Goal: Navigation & Orientation: Understand site structure

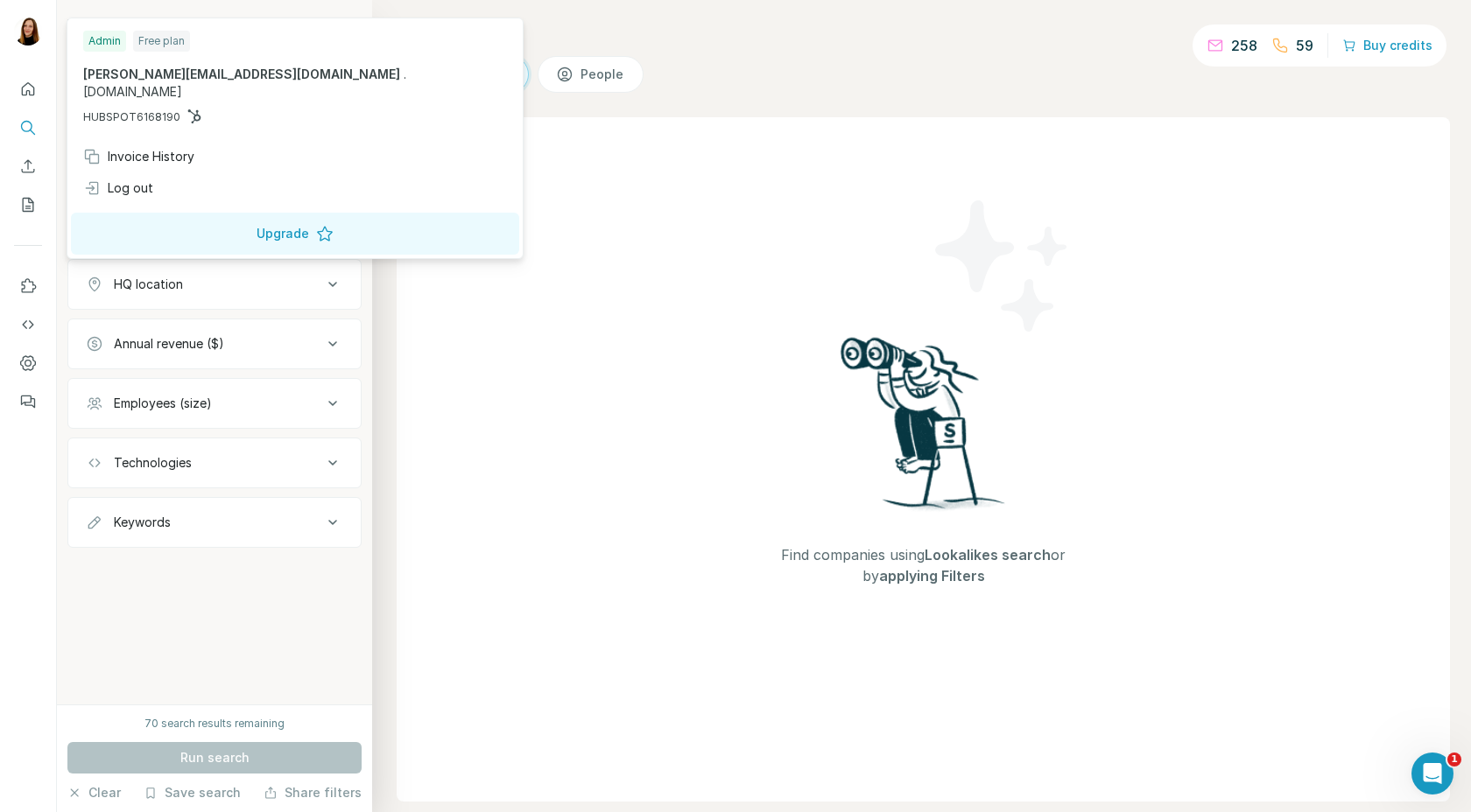
click at [29, 36] on img at bounding box center [28, 32] width 28 height 28
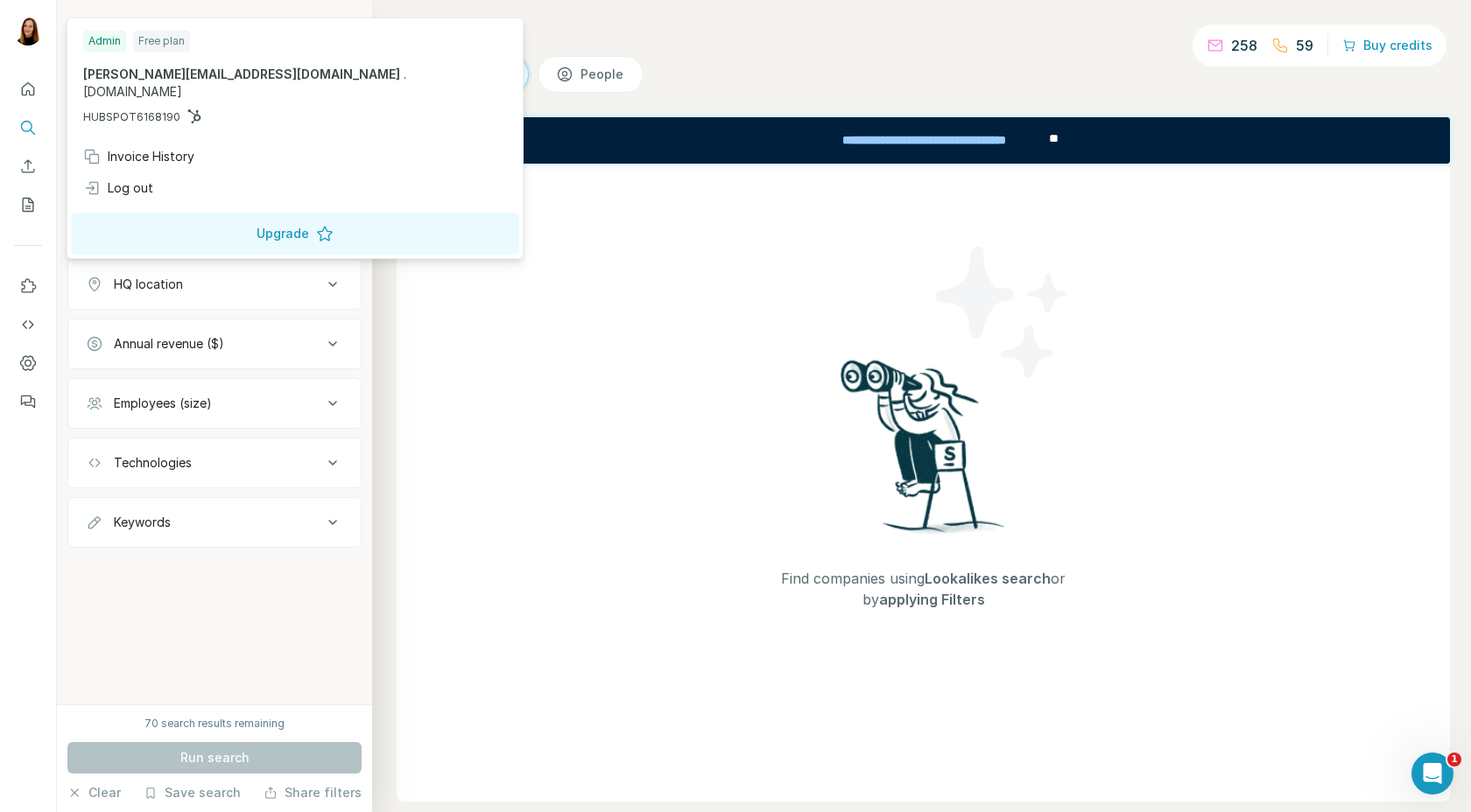
click at [931, 72] on div "Companies People" at bounding box center [923, 74] width 1053 height 36
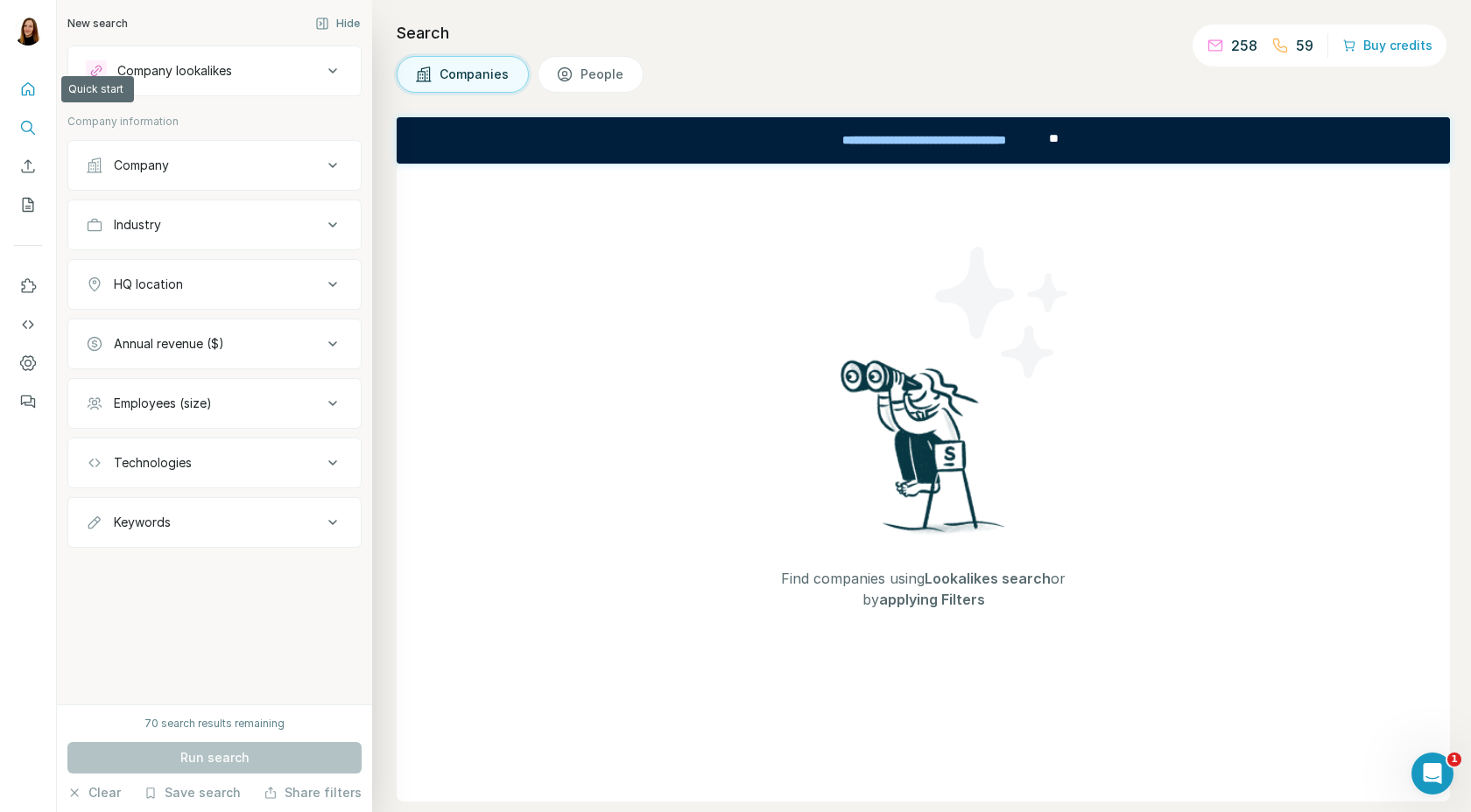
click at [28, 87] on icon "Quick start" at bounding box center [28, 89] width 18 height 18
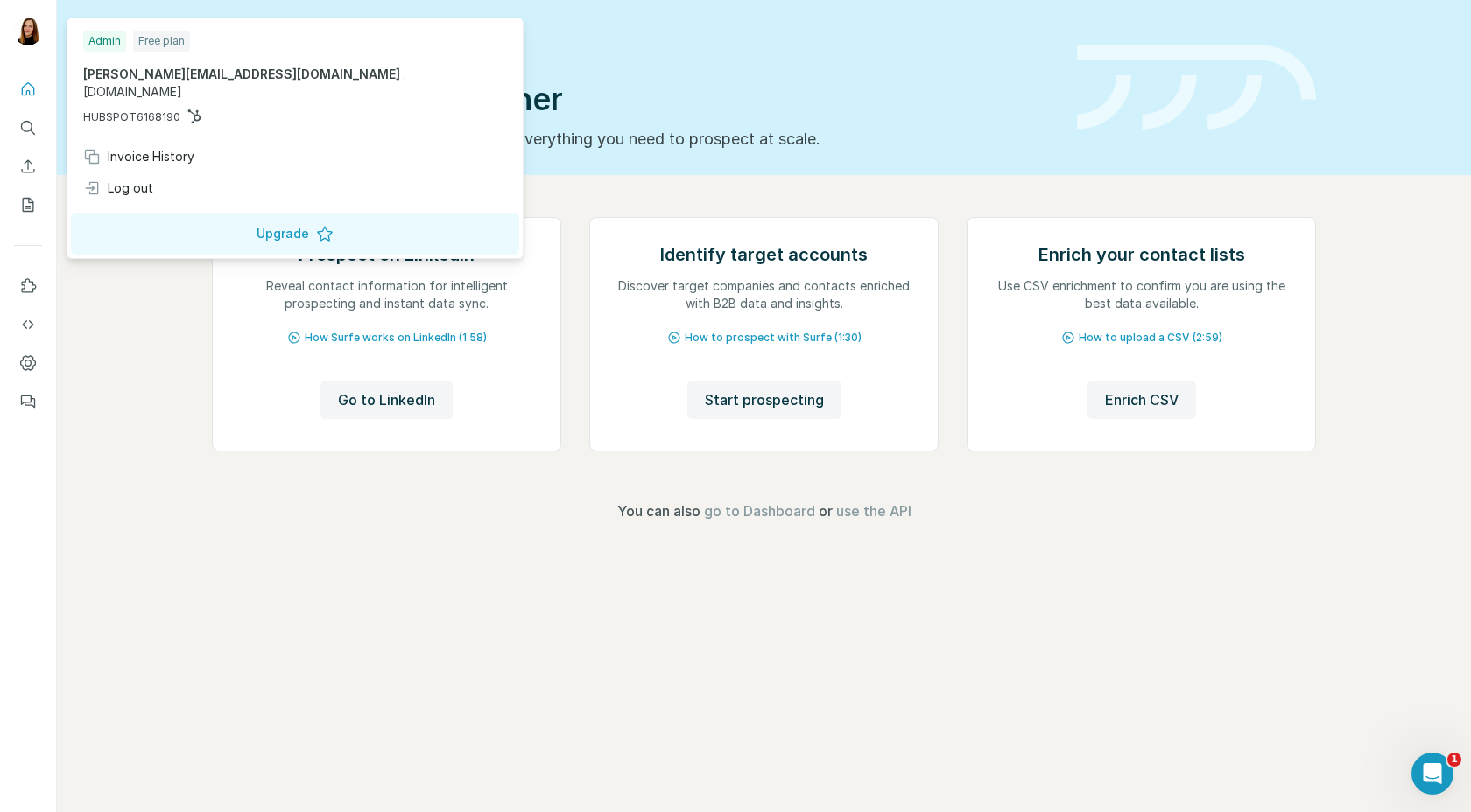
click at [30, 32] on img at bounding box center [28, 32] width 28 height 28
click at [28, 123] on icon "Search" at bounding box center [28, 128] width 18 height 18
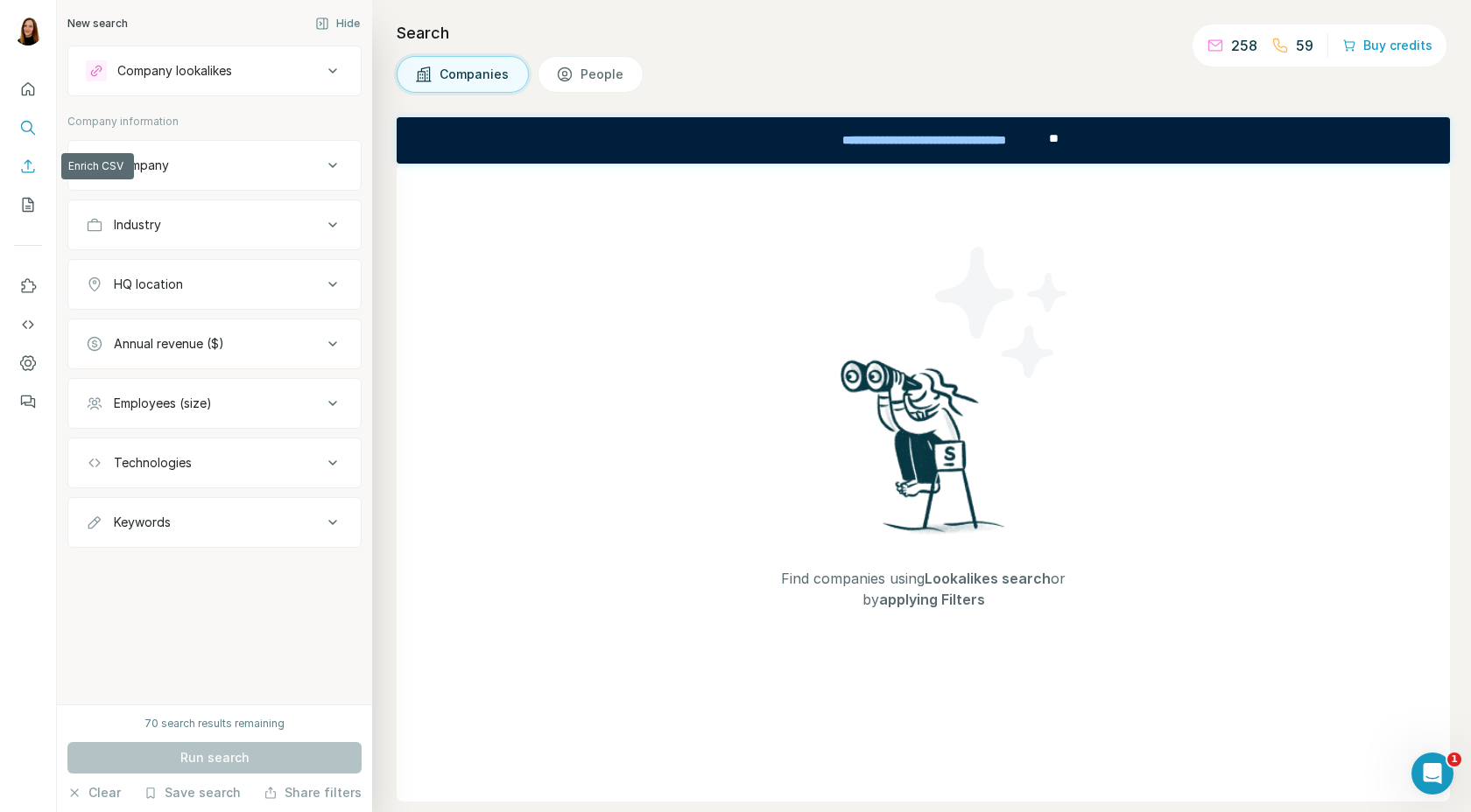
click at [28, 171] on icon "Enrich CSV" at bounding box center [28, 166] width 18 height 18
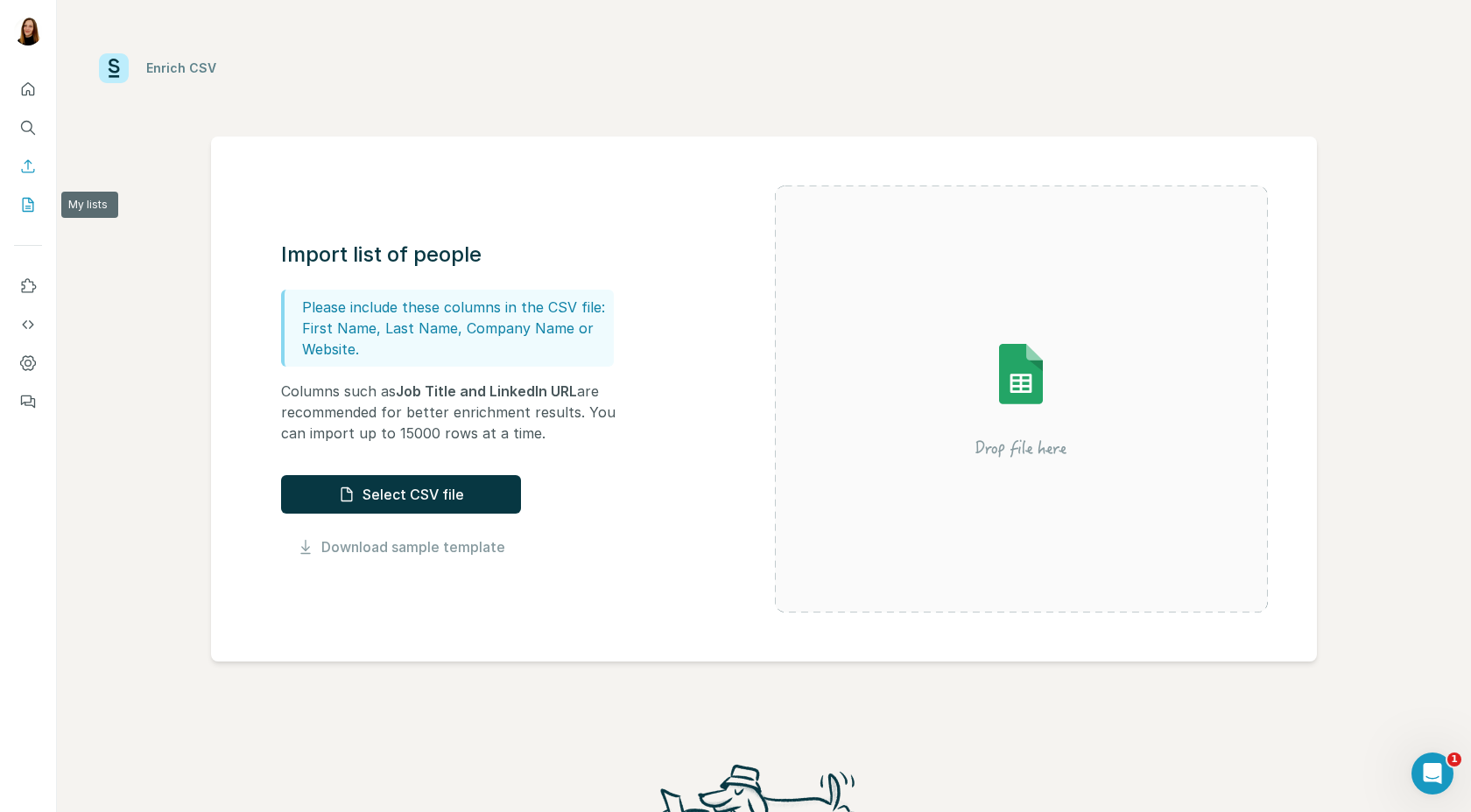
click at [25, 214] on button "My lists" at bounding box center [28, 205] width 28 height 32
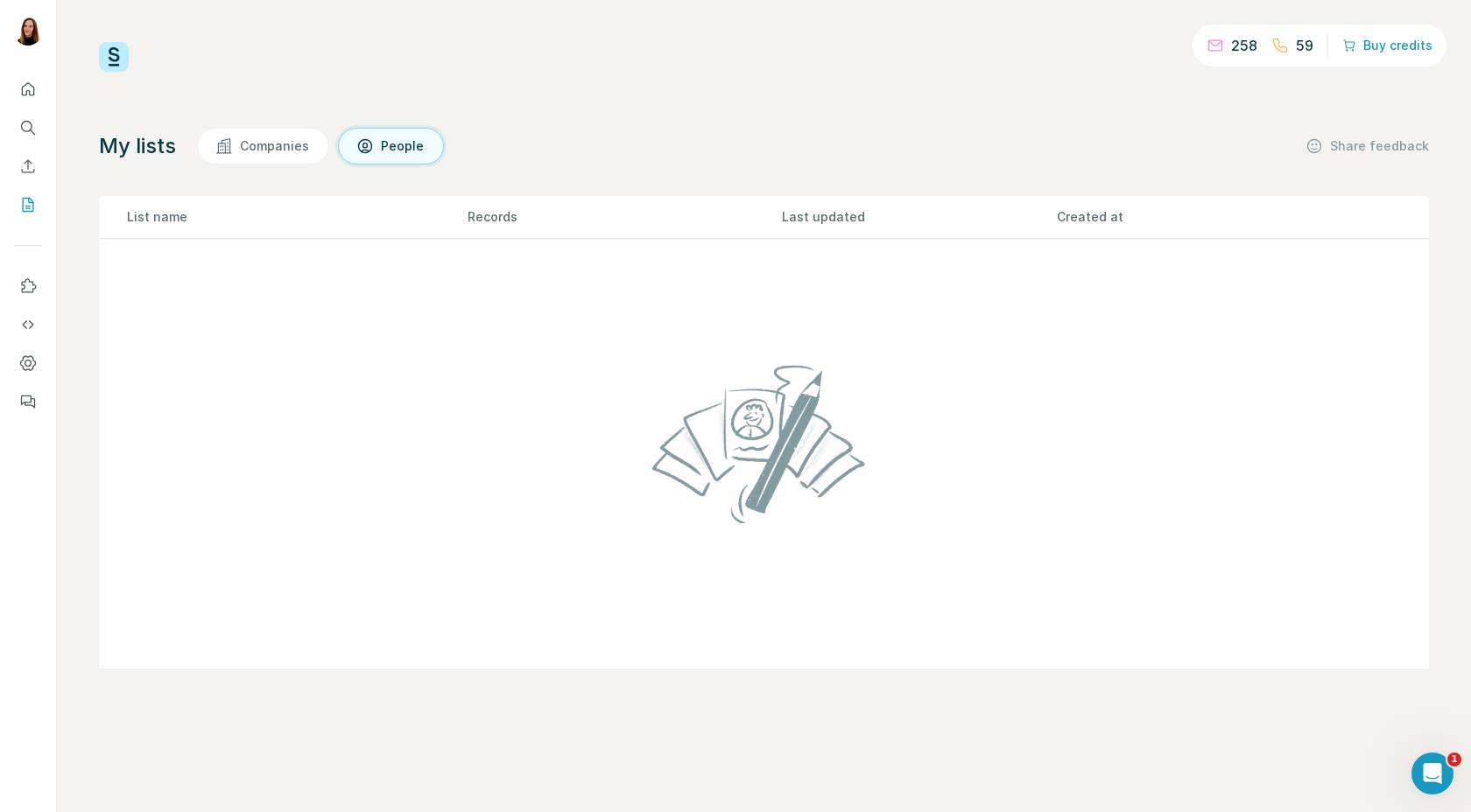
click at [259, 149] on span "Companies" at bounding box center [275, 146] width 71 height 18
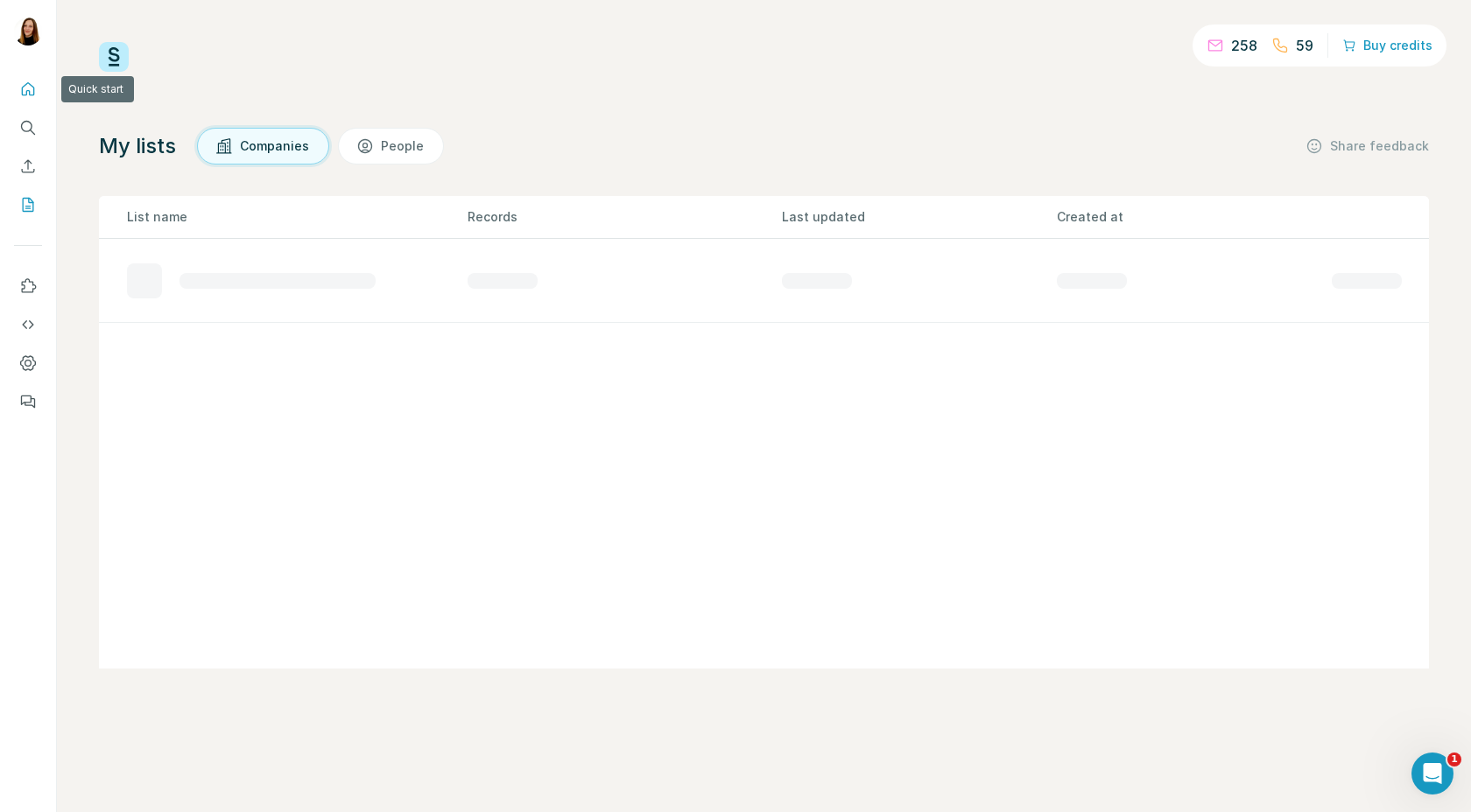
click at [31, 90] on icon "Quick start" at bounding box center [28, 89] width 18 height 18
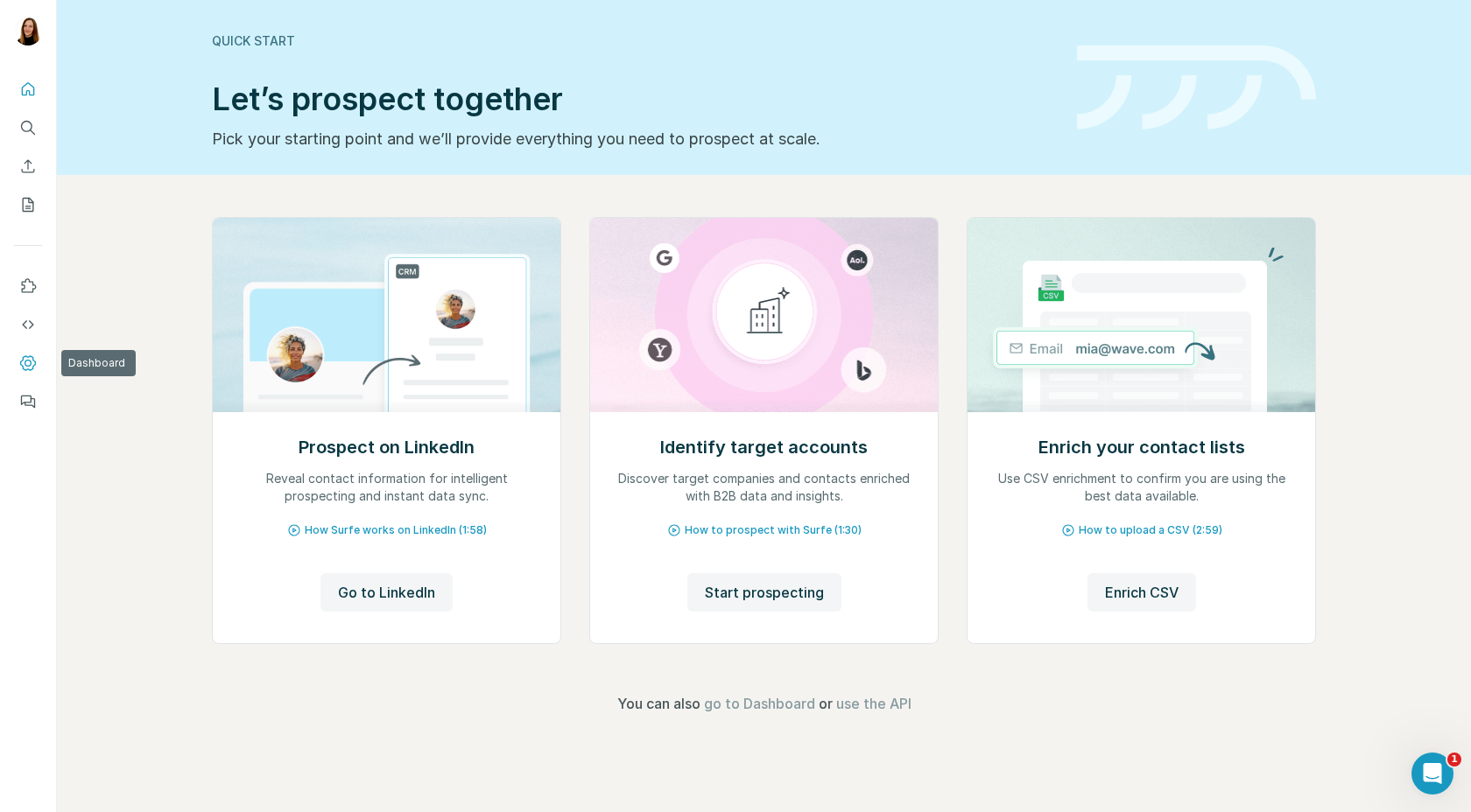
click at [27, 368] on icon "Dashboard" at bounding box center [28, 363] width 18 height 18
